Goal: Information Seeking & Learning: Learn about a topic

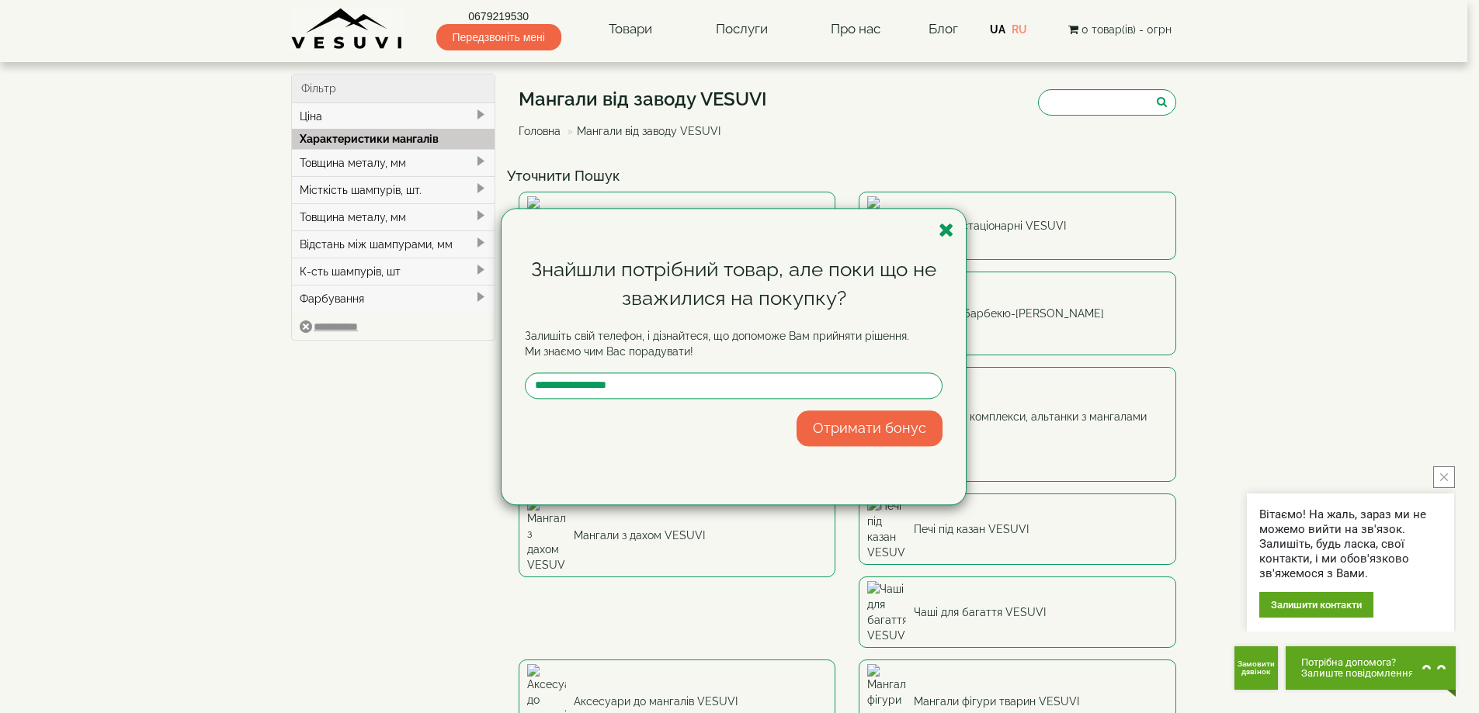
click at [936, 237] on div "Знайшли потрібний товар, але поки що не зважилися на покупку? Залишіть свій тел…" at bounding box center [733, 357] width 464 height 296
click at [945, 235] on icon "button" at bounding box center [946, 229] width 16 height 19
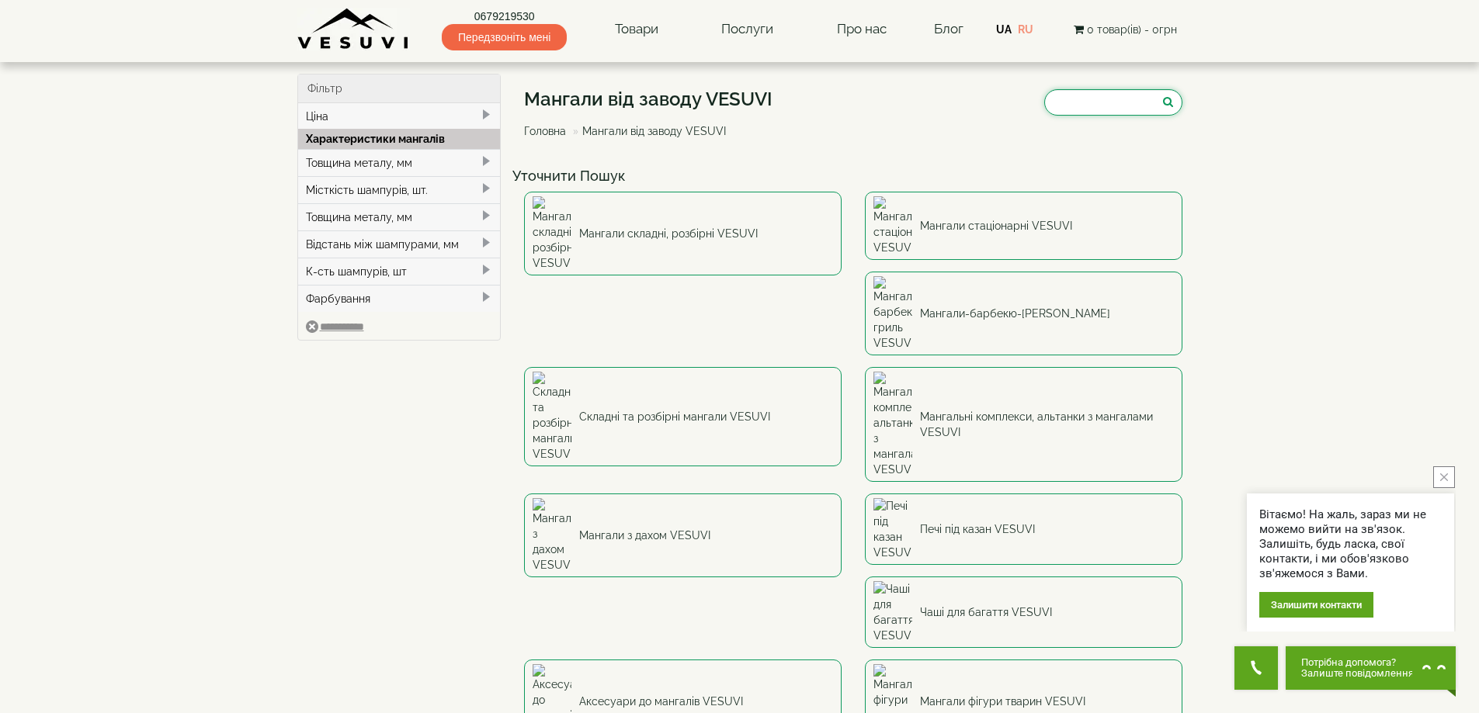
click at [1087, 101] on input "search" at bounding box center [1113, 102] width 138 height 26
type input "*"
type input "******"
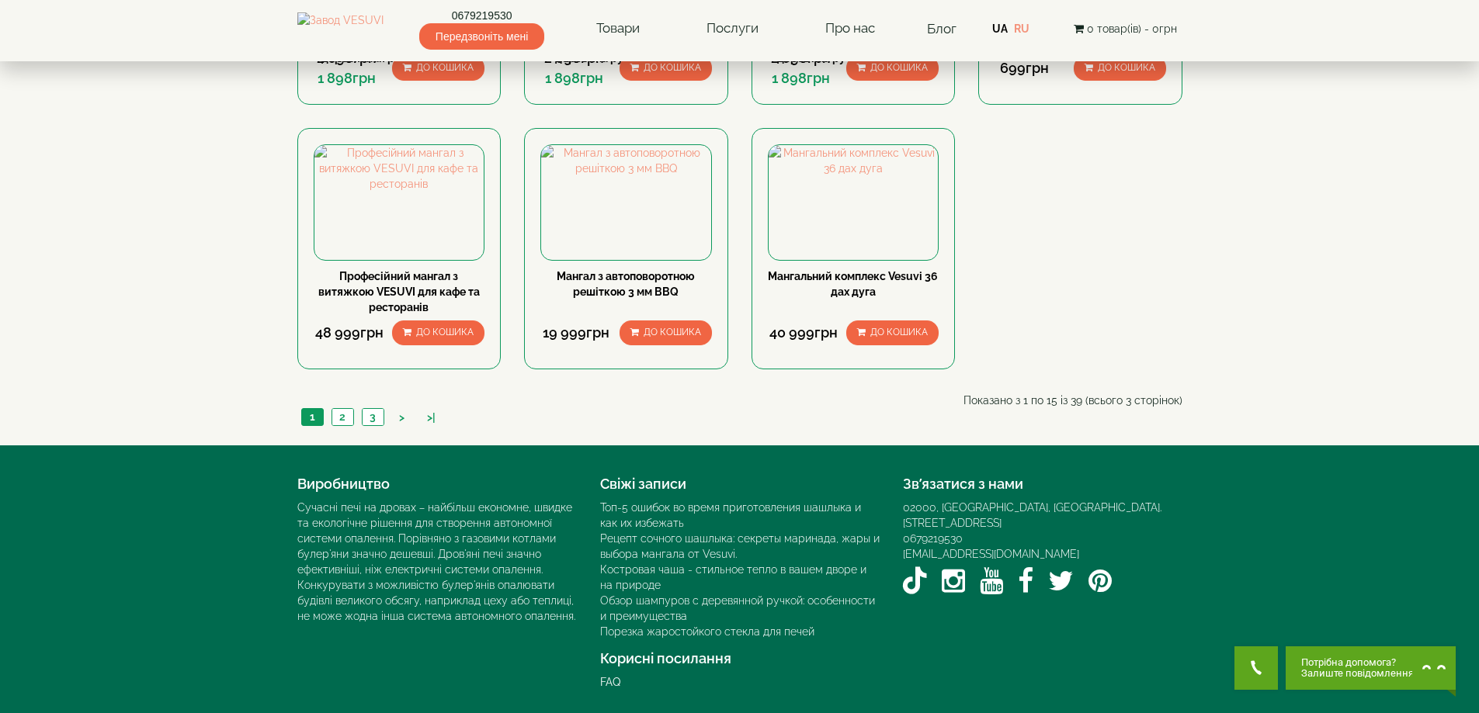
scroll to position [1035, 0]
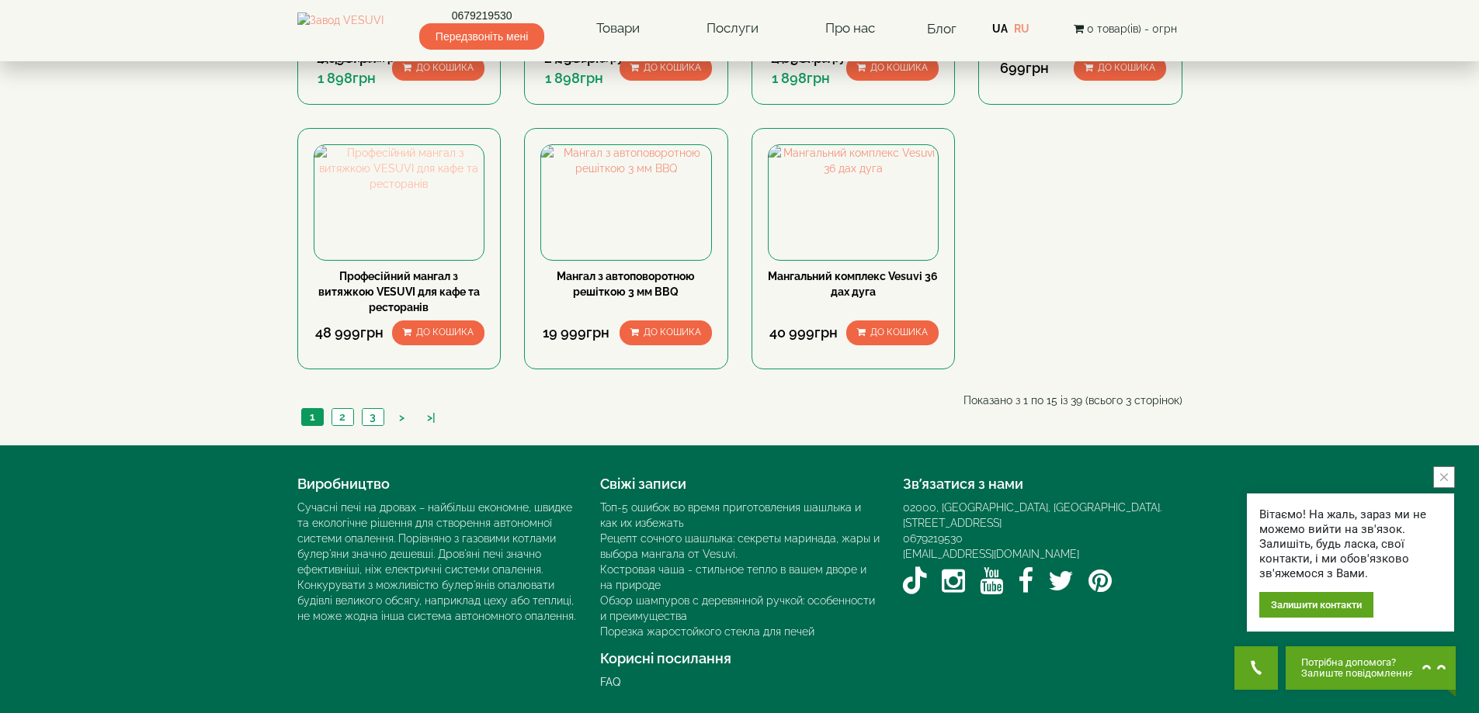
click at [435, 192] on img at bounding box center [399, 168] width 170 height 47
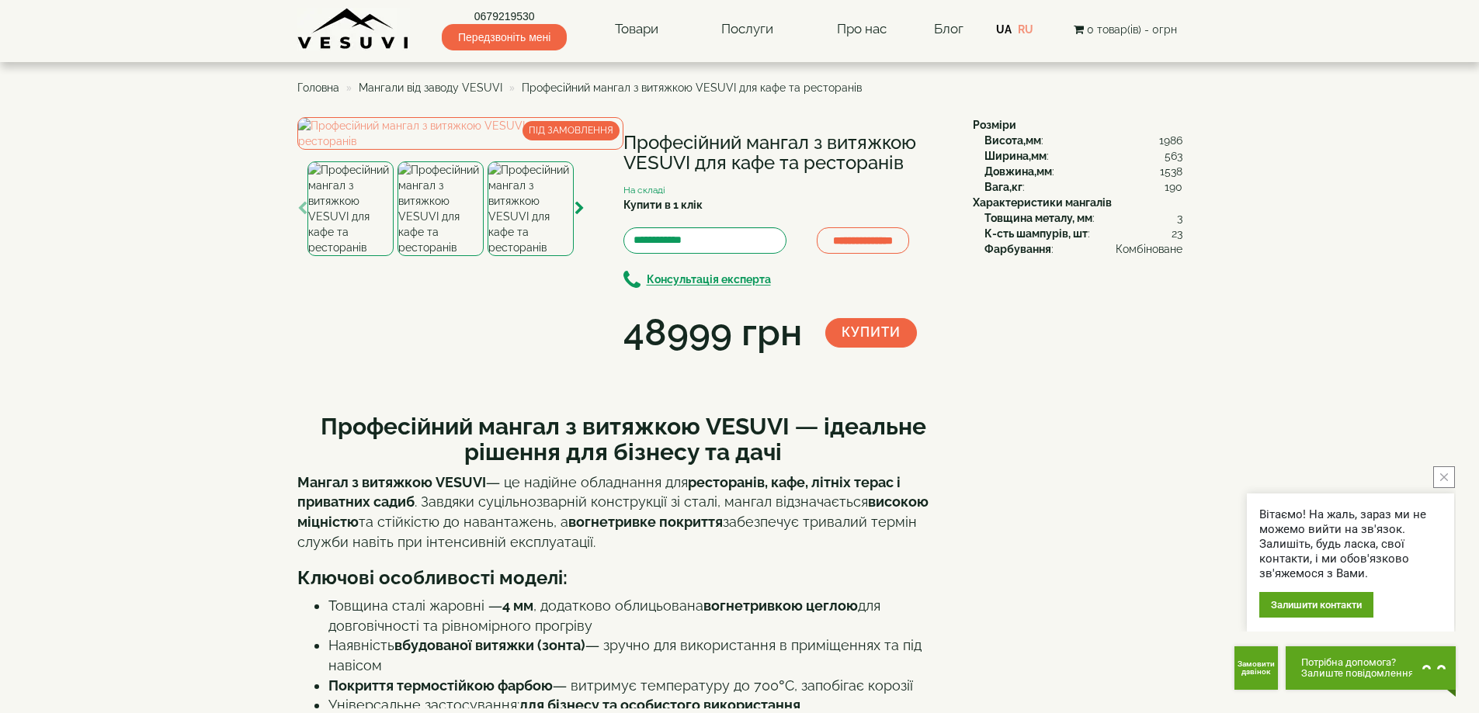
click at [411, 84] on span "Мангали від заводу VESUVI" at bounding box center [431, 88] width 144 height 12
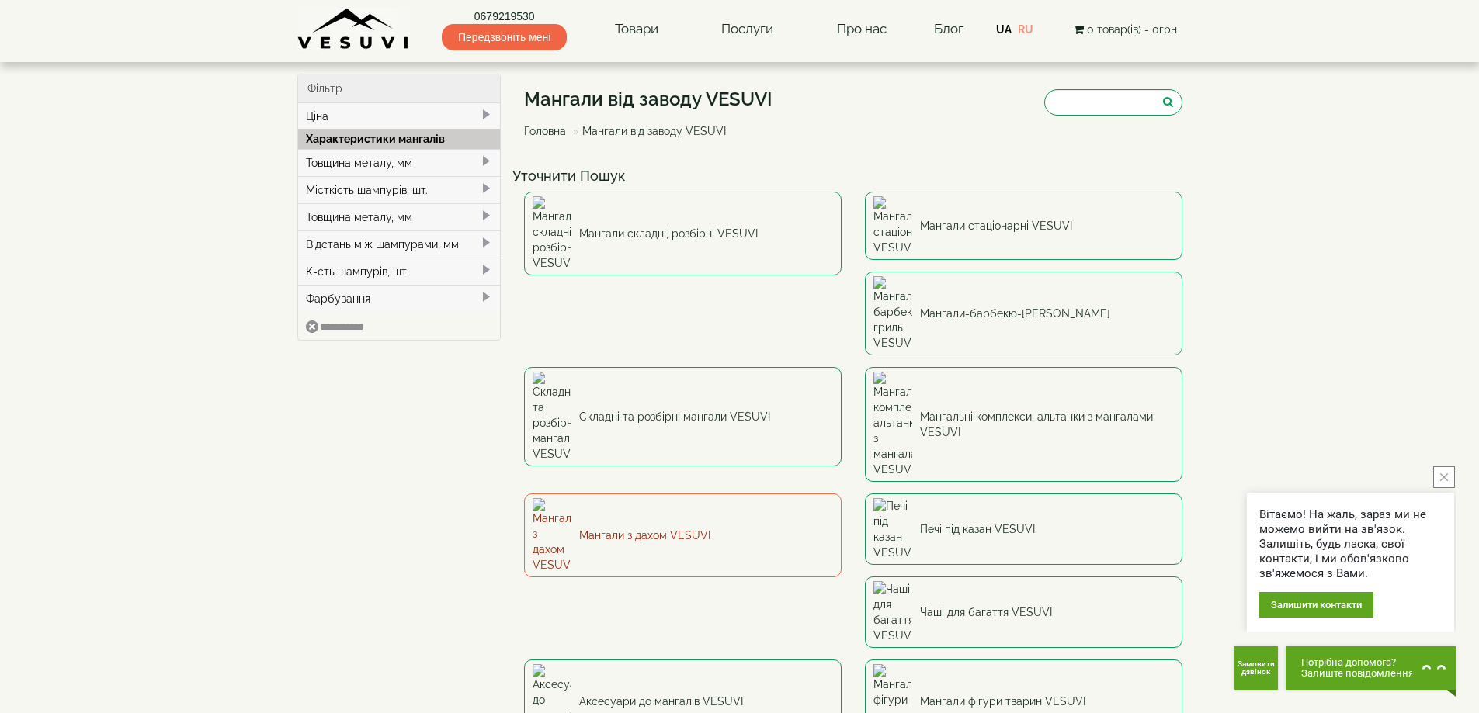
click at [841, 494] on link "Мангали з дахом VESUVI" at bounding box center [682, 536] width 317 height 84
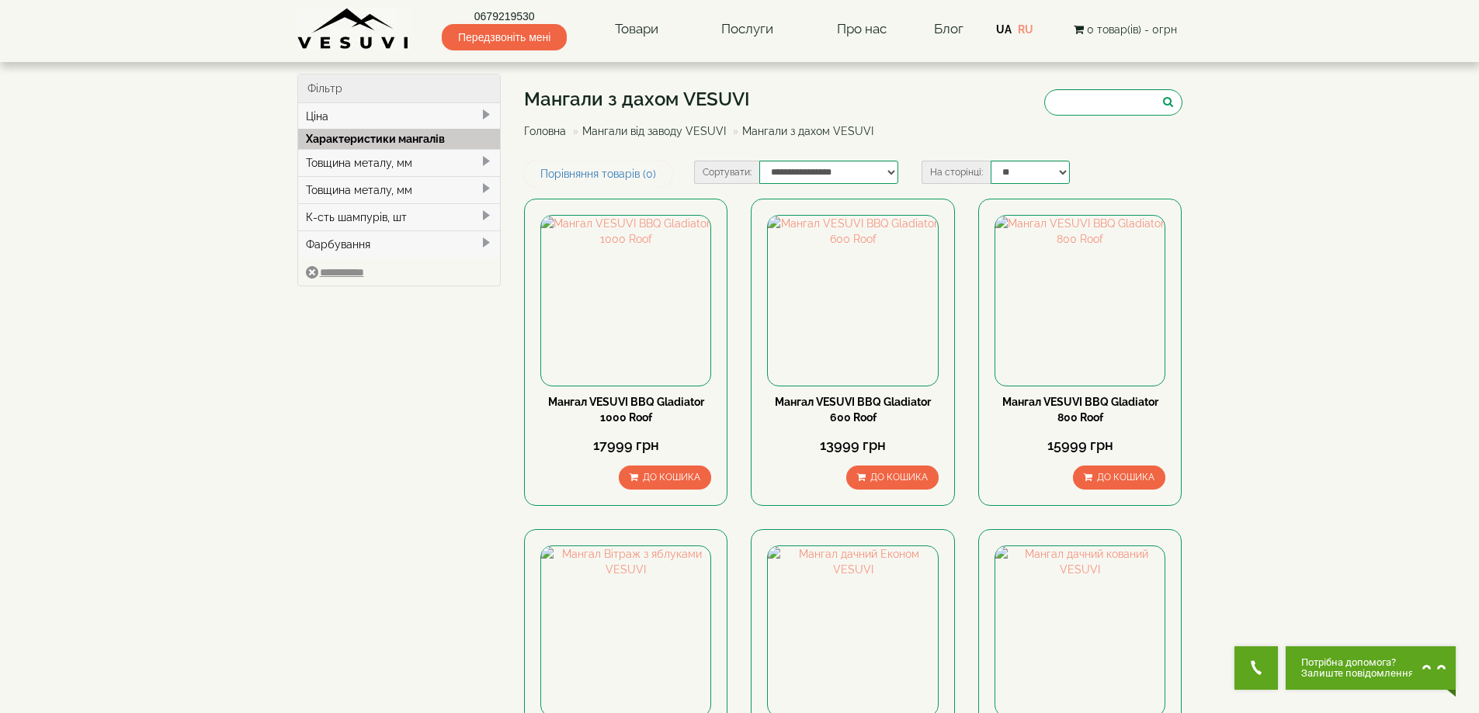
type input "*****"
click at [686, 133] on link "Мангали від заводу VESUVI" at bounding box center [654, 131] width 144 height 12
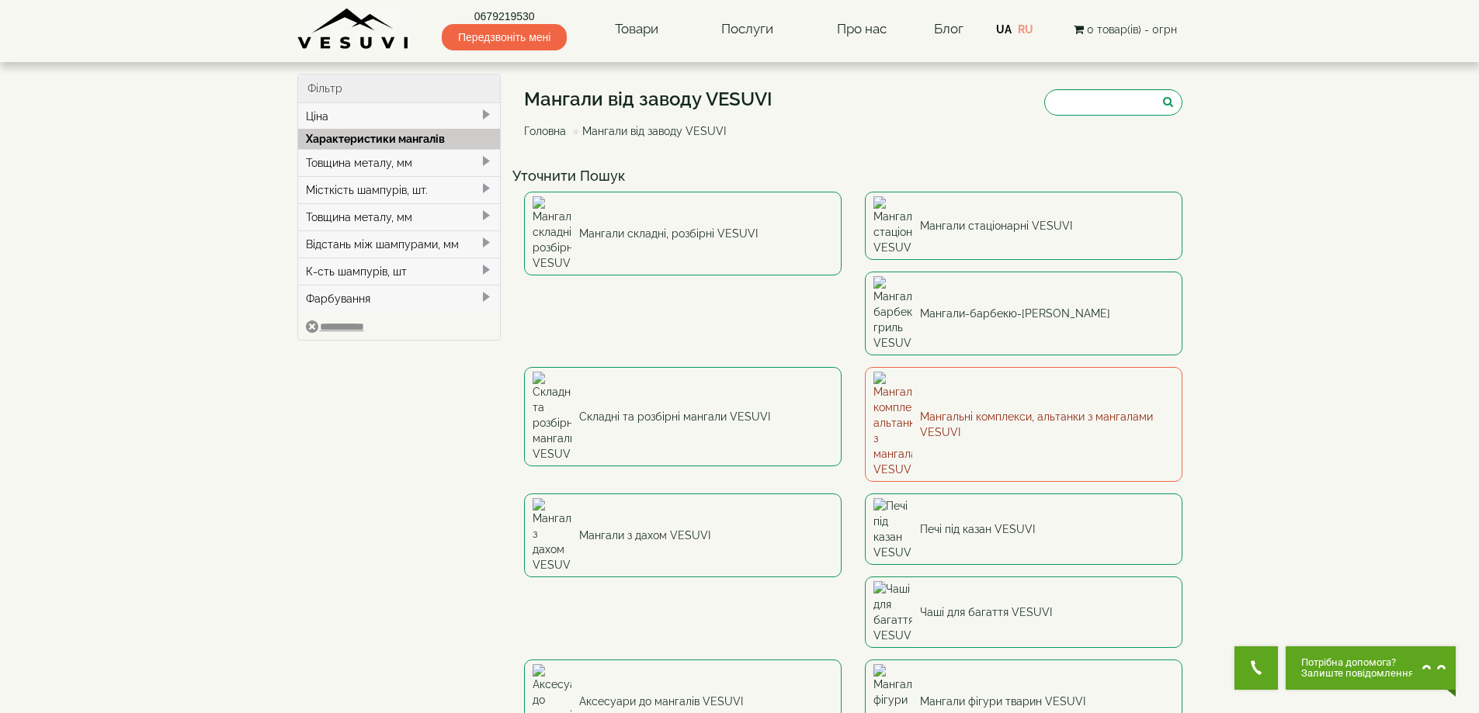
click at [865, 367] on link "Мангальні комплекси, альтанки з мангалами VESUVI" at bounding box center [1023, 424] width 317 height 115
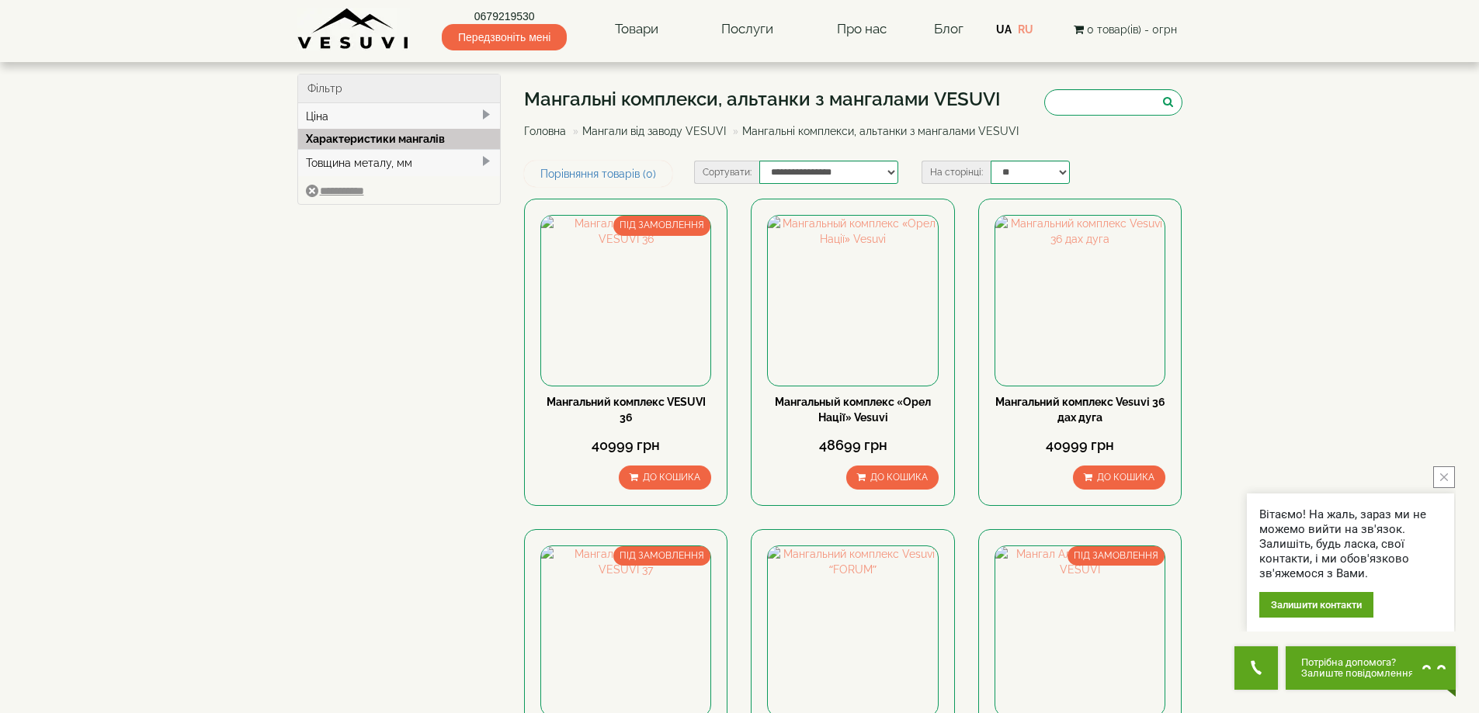
click at [706, 131] on link "Мангали від заводу VESUVI" at bounding box center [654, 131] width 144 height 12
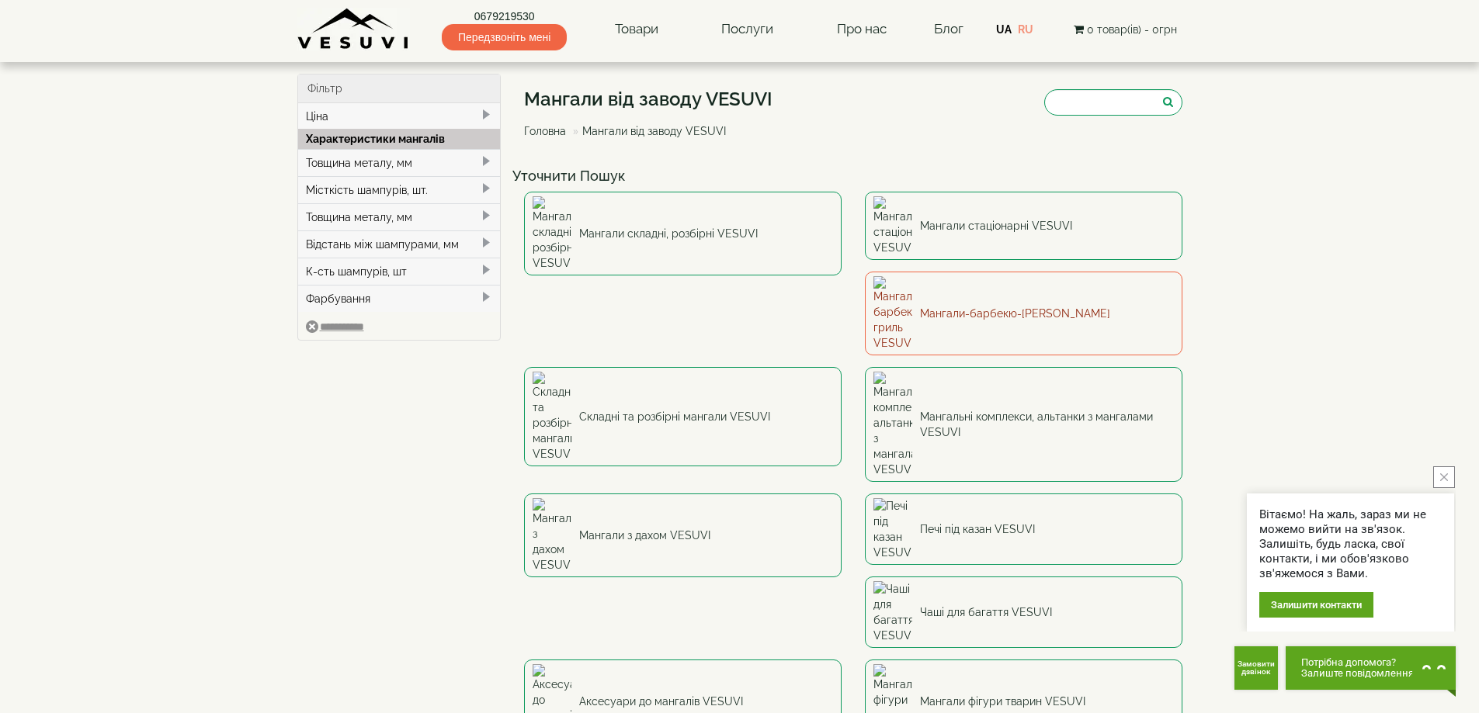
click at [865, 274] on link "Мангали-барбекю-[PERSON_NAME]" at bounding box center [1023, 314] width 317 height 84
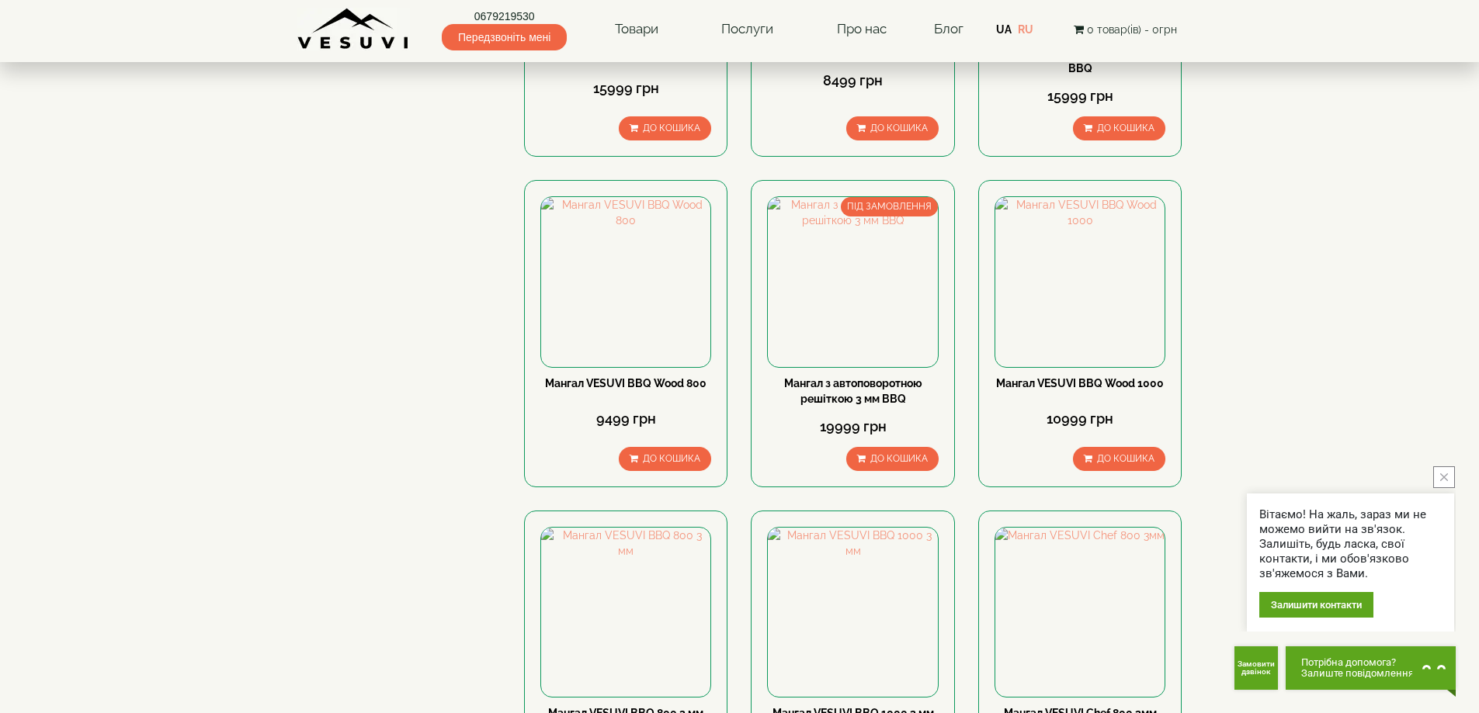
scroll to position [1294, 0]
